Goal: Transaction & Acquisition: Purchase product/service

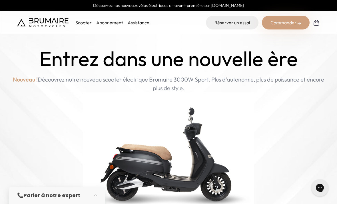
click at [285, 23] on div "Commander" at bounding box center [286, 23] width 48 height 14
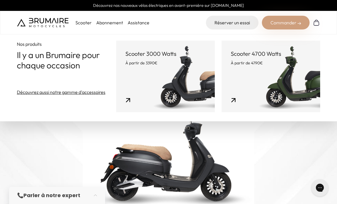
click at [286, 23] on div "Commander" at bounding box center [286, 23] width 48 height 14
click at [164, 68] on link "Scooter 3000 Watts À partir de 3390€" at bounding box center [165, 76] width 98 height 71
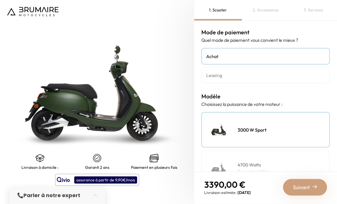
scroll to position [4, 0]
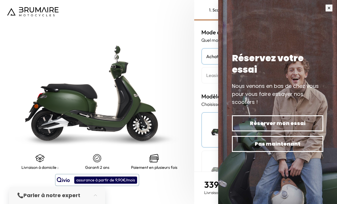
click at [331, 11] on button "button" at bounding box center [329, 8] width 16 height 16
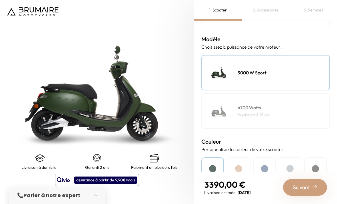
scroll to position [18, 0]
click at [255, 111] on p "Équivalent 125cc" at bounding box center [254, 114] width 33 height 7
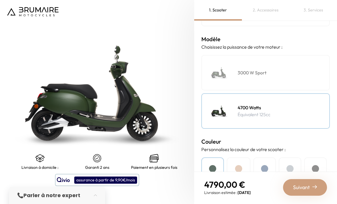
click at [253, 64] on div "3000 W Sport" at bounding box center [265, 72] width 128 height 35
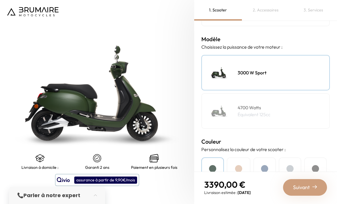
click at [236, 163] on div "Beige" at bounding box center [239, 171] width 24 height 29
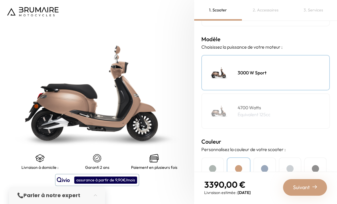
click at [270, 157] on div "Bleu" at bounding box center [264, 171] width 23 height 29
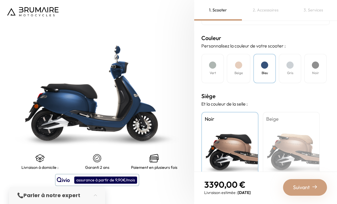
scroll to position [161, 0]
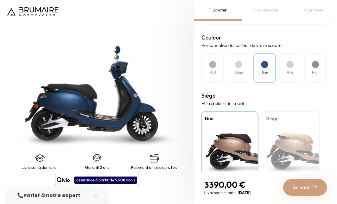
click at [283, 115] on div "Beige" at bounding box center [291, 146] width 57 height 71
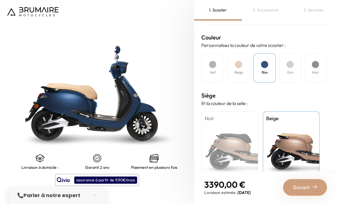
click at [241, 124] on div "Noir" at bounding box center [229, 146] width 57 height 71
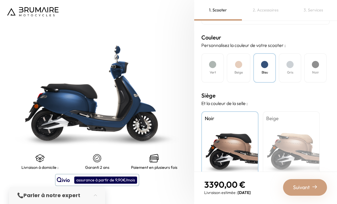
click at [299, 118] on div "Beige" at bounding box center [291, 146] width 57 height 71
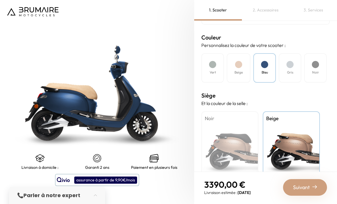
click at [216, 70] on h4 "Vert" at bounding box center [213, 72] width 6 height 5
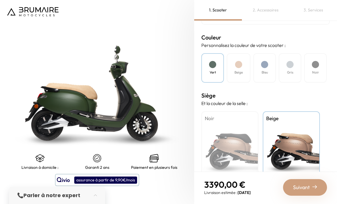
click at [237, 128] on div "Noir" at bounding box center [229, 146] width 57 height 71
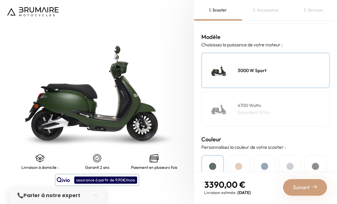
scroll to position [59, 0]
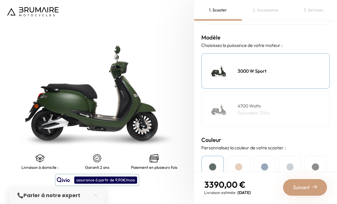
click at [237, 91] on div "4700 Watts Équivalent 125cc" at bounding box center [265, 108] width 128 height 35
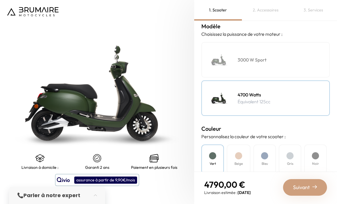
scroll to position [71, 0]
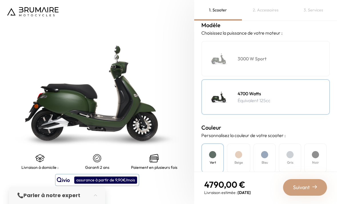
click at [238, 47] on div "3000 W Sport" at bounding box center [265, 58] width 128 height 35
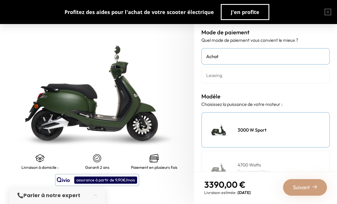
scroll to position [0, 0]
click at [236, 15] on span "J'en profite" at bounding box center [245, 12] width 29 height 8
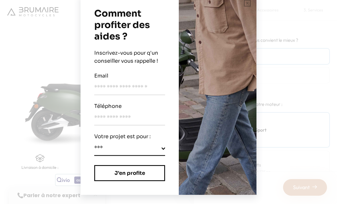
scroll to position [15, 0]
select select "********"
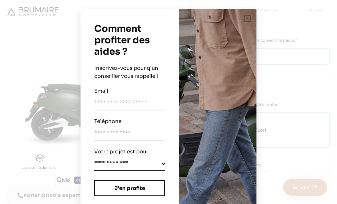
scroll to position [0, 0]
click at [243, 20] on button "button" at bounding box center [247, 18] width 18 height 18
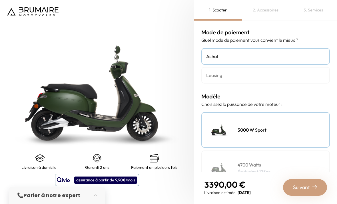
scroll to position [18, 0]
click at [239, 150] on div "4700 Watts Équivalent 125cc" at bounding box center [265, 167] width 128 height 35
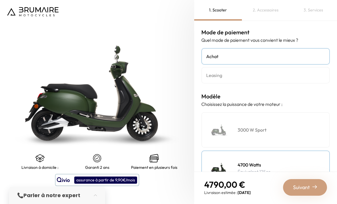
click at [242, 126] on h4 "3000 W Sport" at bounding box center [252, 129] width 29 height 7
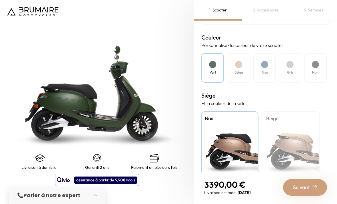
scroll to position [159, 0]
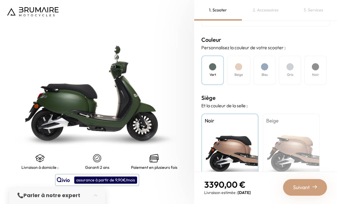
click at [270, 55] on div "Bleu" at bounding box center [264, 69] width 23 height 29
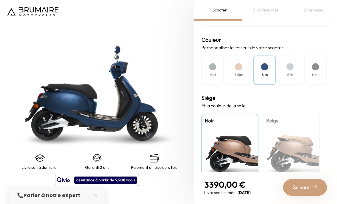
click at [206, 57] on div "Vert" at bounding box center [212, 69] width 23 height 29
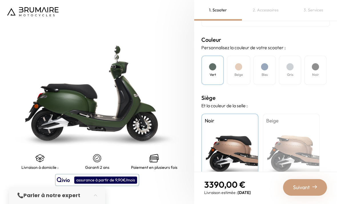
click at [236, 63] on div at bounding box center [238, 66] width 7 height 7
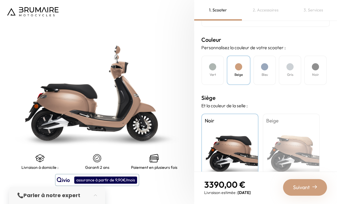
click at [213, 55] on div "Vert" at bounding box center [212, 69] width 23 height 29
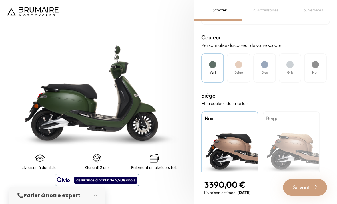
scroll to position [18, 0]
click at [304, 189] on span "Suivant" at bounding box center [301, 187] width 17 height 8
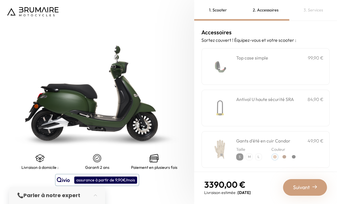
scroll to position [17, 0]
click at [232, 54] on img at bounding box center [220, 66] width 24 height 24
click at [252, 91] on div "Antivol U haute sécurité SRA 84,90 €" at bounding box center [265, 107] width 128 height 37
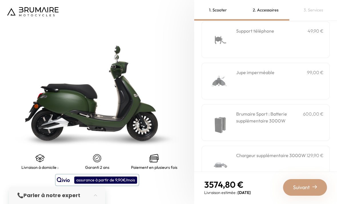
scroll to position [192, 0]
click at [252, 146] on div "Chargeur supplémentaire 3000W 129,90 €" at bounding box center [265, 164] width 128 height 37
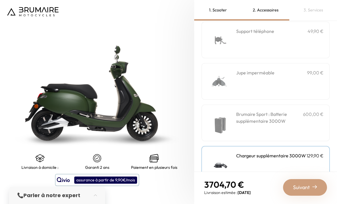
click at [232, 114] on img at bounding box center [220, 122] width 24 height 24
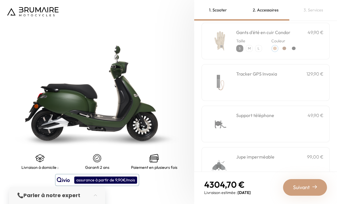
scroll to position [107, 0]
click at [232, 113] on img at bounding box center [220, 125] width 24 height 24
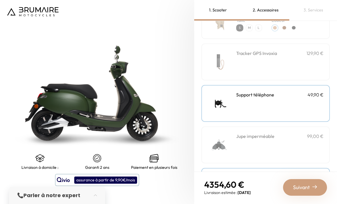
scroll to position [110, 0]
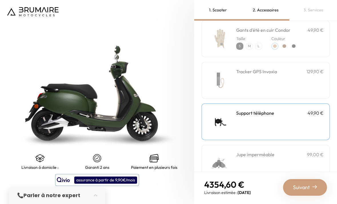
click at [232, 68] on img at bounding box center [220, 80] width 24 height 24
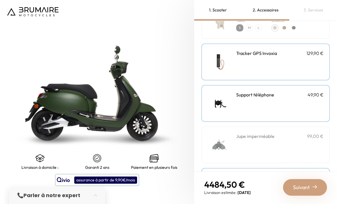
scroll to position [147, 0]
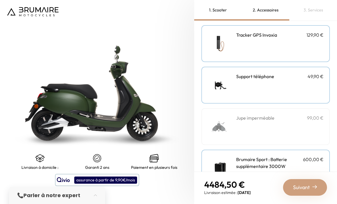
click at [293, 193] on div "Suivant" at bounding box center [305, 187] width 44 height 17
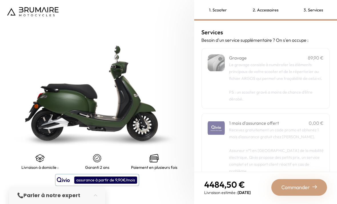
click at [267, 63] on p "Le gravage consiste à numéroter les éléments principaux de votre scooter et de …" at bounding box center [276, 71] width 94 height 21
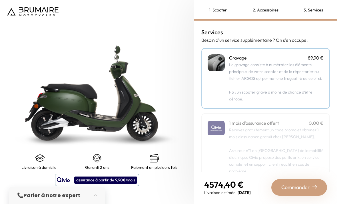
scroll to position [7, 0]
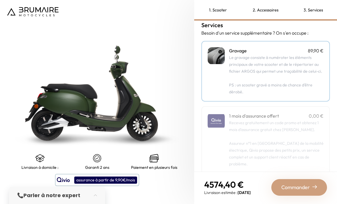
click at [261, 124] on p "Recevez gratuitement un code promo et obtenez 1 mois d'assurance gratuit chez […" at bounding box center [276, 143] width 94 height 48
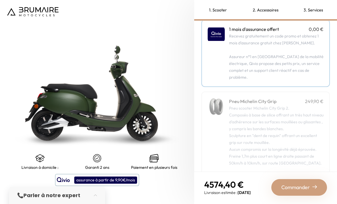
scroll to position [95, 0]
